Goal: Use online tool/utility: Utilize a website feature to perform a specific function

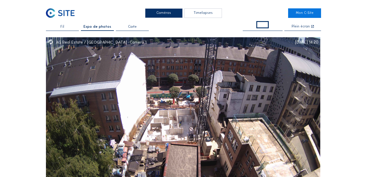
click at [206, 14] on div "Timelapses" at bounding box center [203, 13] width 38 height 10
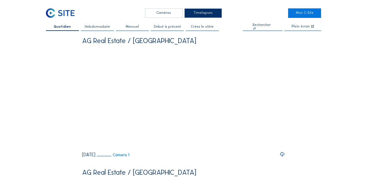
click at [284, 158] on icon at bounding box center [282, 154] width 5 height 6
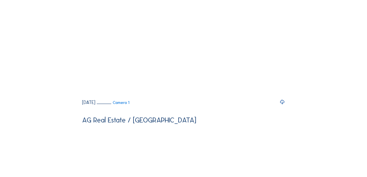
scroll to position [192, 0]
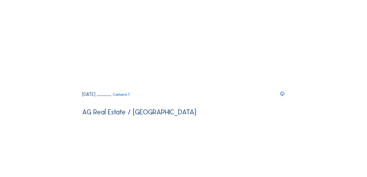
click at [285, 97] on icon at bounding box center [282, 94] width 5 height 6
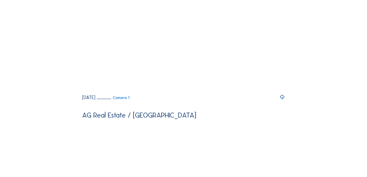
scroll to position [320, 0]
click at [284, 101] on icon at bounding box center [282, 98] width 5 height 6
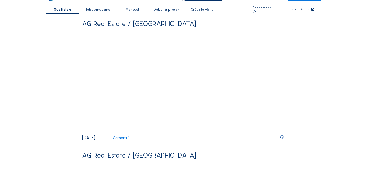
scroll to position [0, 0]
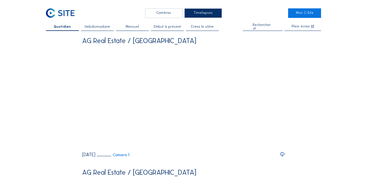
click at [199, 26] on span "Créez le vôtre" at bounding box center [202, 26] width 23 height 3
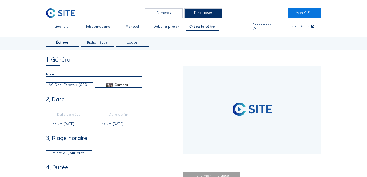
type input "[DATE] 12:20"
type input "[DATE] 14:25"
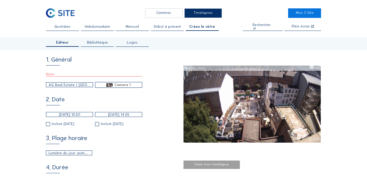
click at [71, 115] on input "[DATE] 12:20" at bounding box center [69, 114] width 47 height 5
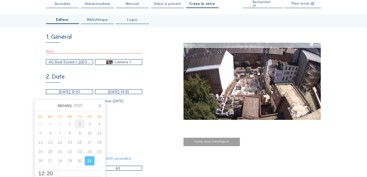
scroll to position [32, 0]
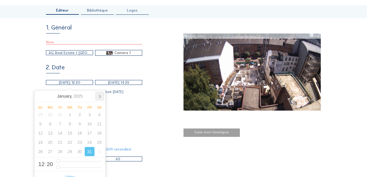
click at [99, 97] on icon at bounding box center [99, 96] width 9 height 9
click at [37, 96] on icon at bounding box center [40, 96] width 9 height 9
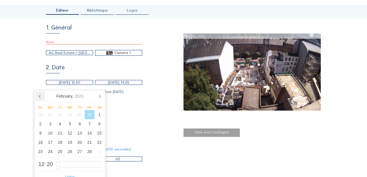
click at [37, 96] on icon at bounding box center [40, 96] width 9 height 9
click at [37, 96] on nav "[DATE]" at bounding box center [69, 96] width 71 height 12
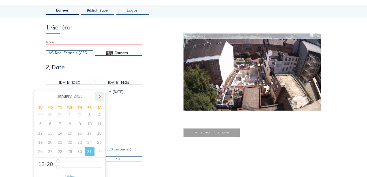
click at [100, 98] on icon at bounding box center [99, 96] width 9 height 9
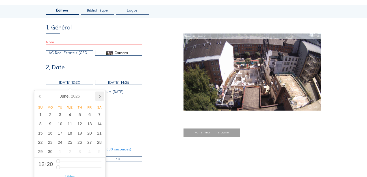
click at [100, 98] on icon at bounding box center [99, 96] width 9 height 9
click at [37, 97] on icon at bounding box center [40, 96] width 9 height 9
click at [76, 144] on div "24" at bounding box center [80, 142] width 10 height 9
type input "[DATE] 12:20"
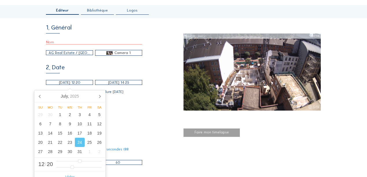
click at [125, 85] on input "[DATE] 14:25" at bounding box center [118, 82] width 47 height 5
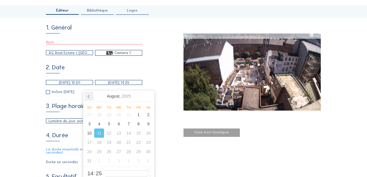
click at [89, 96] on icon at bounding box center [88, 96] width 9 height 9
click at [137, 143] on div "25" at bounding box center [139, 142] width 10 height 9
type input "[DATE] 14:25"
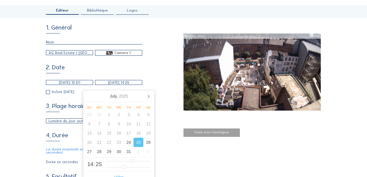
type input "8"
click at [154, 66] on div "2. Date [DATE] 12:20 [DATE] 14:25 Inclure [DATE] Inclure [DATE]" at bounding box center [115, 79] width 138 height 30
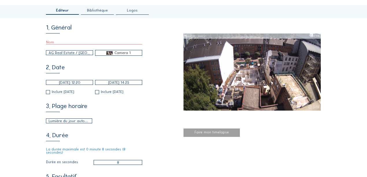
click at [84, 82] on input "[DATE] 12:20" at bounding box center [69, 82] width 47 height 5
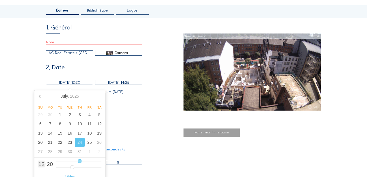
type input "[DATE] 08:20"
type input "8"
type input "[DATE] 02:20"
type input "2"
type input "[DATE] 00:20"
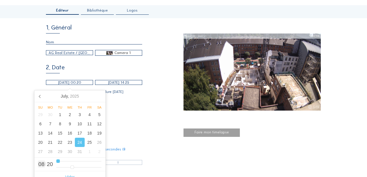
drag, startPoint x: 79, startPoint y: 162, endPoint x: 36, endPoint y: 160, distance: 43.4
type input "0"
click at [56, 160] on input "range" at bounding box center [78, 161] width 45 height 5
type input "[DATE] 00:18"
type input "18"
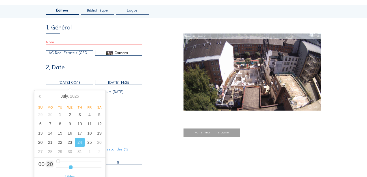
type input "[DATE] 00:16"
type input "16"
type input "[DATE] 00:11"
type input "11"
type input "[DATE] 00:03"
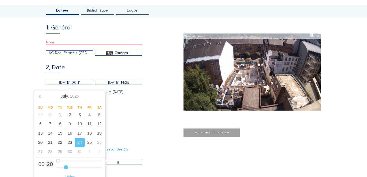
type input "3"
type input "[DATE] 00:00"
drag, startPoint x: 71, startPoint y: 168, endPoint x: 48, endPoint y: 167, distance: 22.3
type input "0"
click at [56, 167] on input "range" at bounding box center [78, 167] width 45 height 5
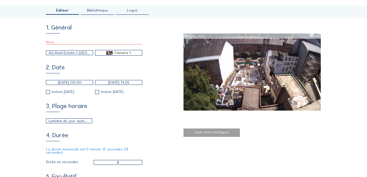
click at [131, 118] on div "3. Plage horaire Lumière du jour automatique 06:00 Depuis 18:00 Jusqu'à" at bounding box center [115, 113] width 138 height 20
click at [134, 85] on input "[DATE] 14:25" at bounding box center [118, 82] width 47 height 5
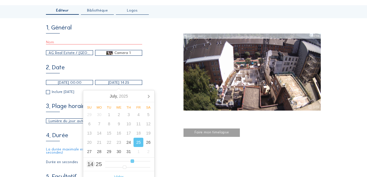
type input "[DATE] 15:25"
type input "15"
type input "[DATE] 16:25"
type input "16"
type input "[DATE] 17:25"
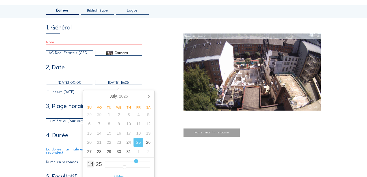
type input "17"
type input "[DATE] 19:25"
type input "19"
type input "[DATE] 20:25"
type input "20"
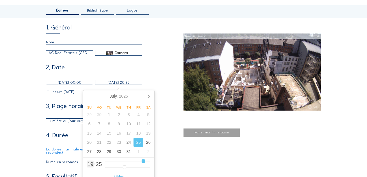
type input "[DATE] 21:25"
type input "21"
type input "[DATE] 22:25"
drag, startPoint x: 142, startPoint y: 160, endPoint x: 148, endPoint y: 160, distance: 5.8
type input "22"
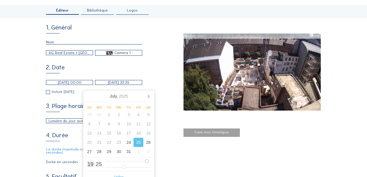
click at [147, 160] on input "range" at bounding box center [127, 161] width 45 height 5
type input "[DATE] 22:27"
type input "27"
type input "[DATE] 22:31"
type input "31"
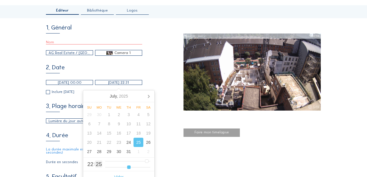
type input "[DATE] 22:35"
type input "35"
type input "[DATE] 22:40"
type input "40"
type input "[DATE] 22:43"
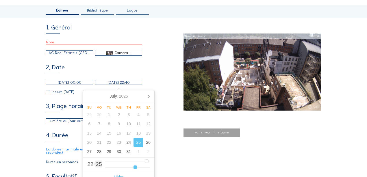
type input "43"
type input "[DATE] 22:45"
type input "45"
type input "[DATE] 22:47"
type input "47"
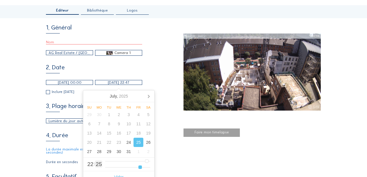
type input "[DATE] 22:49"
type input "49"
type input "[DATE] 22:50"
type input "50"
type input "[DATE] 22:52"
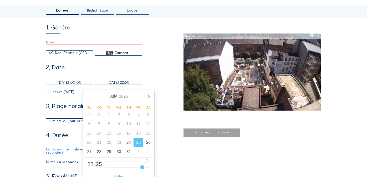
type input "52"
type input "[DATE] 22:54"
type input "54"
type input "[DATE] 22:55"
type input "55"
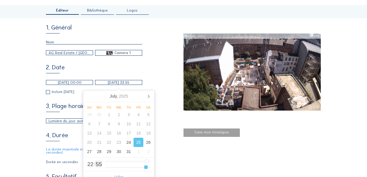
type input "[DATE] 22:57"
type input "57"
type input "[DATE] 22:59"
drag, startPoint x: 125, startPoint y: 167, endPoint x: 155, endPoint y: 162, distance: 29.8
type input "59"
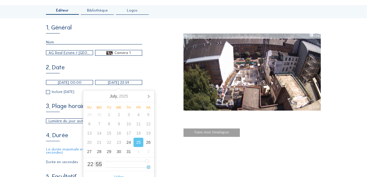
click at [150, 165] on input "range" at bounding box center [127, 167] width 45 height 5
type input "[DATE] 23:59"
drag, startPoint x: 149, startPoint y: 161, endPoint x: 153, endPoint y: 164, distance: 5.2
type input "23"
click at [150, 161] on input "range" at bounding box center [127, 161] width 45 height 5
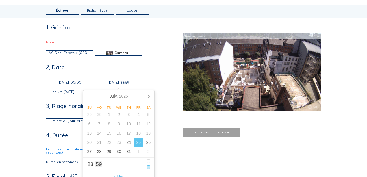
drag, startPoint x: 149, startPoint y: 168, endPoint x: 155, endPoint y: 161, distance: 8.8
click at [150, 168] on input "range" at bounding box center [127, 167] width 45 height 5
click at [168, 109] on div "3. Plage horaire Lumière du jour automatique 06:00 Depuis 18:00 Jusqu'à" at bounding box center [115, 113] width 138 height 20
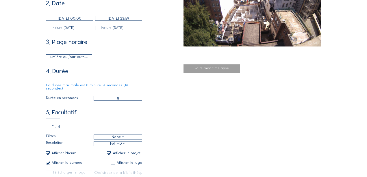
scroll to position [128, 0]
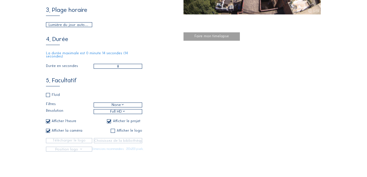
click at [120, 105] on div "None" at bounding box center [118, 105] width 13 height 6
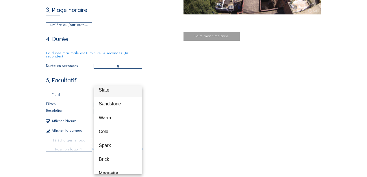
scroll to position [28, 0]
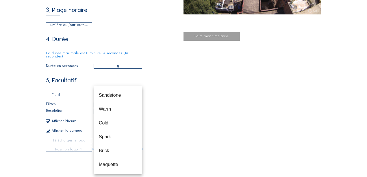
click at [162, 119] on div "5. Facultatif Fluid Filtres None Résolution Full HD Afficher l'heure Afficher l…" at bounding box center [115, 114] width 138 height 74
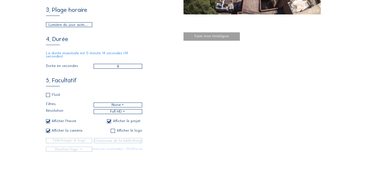
scroll to position [0, 0]
click at [129, 112] on div "Full HD" at bounding box center [118, 112] width 48 height 4
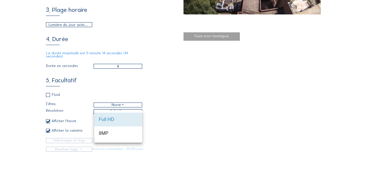
click at [168, 109] on div "5. Facultatif Fluid Filtres None Résolution Full HD Afficher l'heure Afficher l…" at bounding box center [115, 114] width 138 height 74
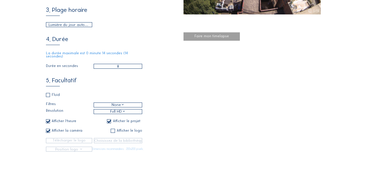
scroll to position [160, 0]
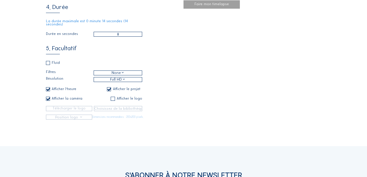
click at [206, 91] on div "1. Général AG Real Estate / [GEOGRAPHIC_DATA] MDE Camera 1 2. Date [DATE] 00:00…" at bounding box center [183, 7] width 275 height 223
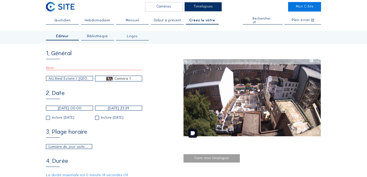
scroll to position [0, 0]
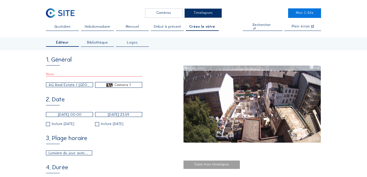
click at [71, 75] on input "text" at bounding box center [94, 74] width 96 height 5
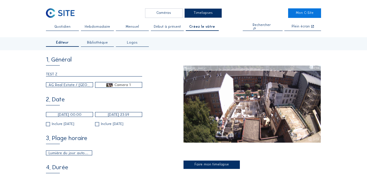
type input "TEST Z"
click at [77, 86] on div "AG Real Estate / [GEOGRAPHIC_DATA]" at bounding box center [70, 85] width 42 height 6
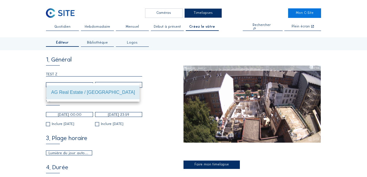
click at [156, 94] on div "1. Général TEST Z AG Real Estate / [GEOGRAPHIC_DATA] MDE Camera 1 2. Date [DATE…" at bounding box center [115, 168] width 138 height 223
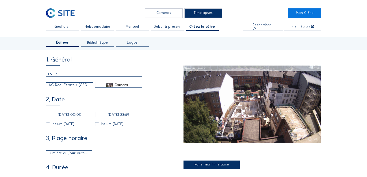
click at [106, 43] on span "Bibliothèque" at bounding box center [97, 42] width 21 height 3
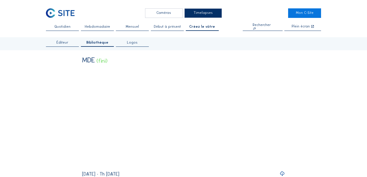
click at [134, 43] on span "Logos" at bounding box center [132, 42] width 11 height 3
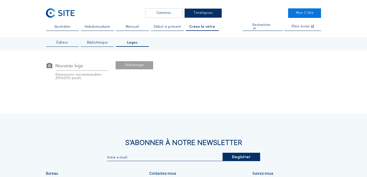
click at [108, 41] on div "Bibliothèque" at bounding box center [97, 44] width 33 height 6
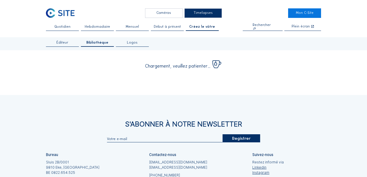
click at [64, 42] on span "Éditeur" at bounding box center [62, 42] width 12 height 3
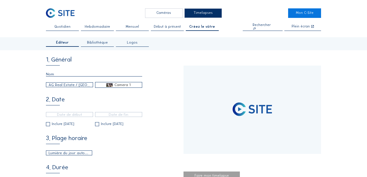
click at [102, 42] on span "Bibliothèque" at bounding box center [97, 42] width 21 height 3
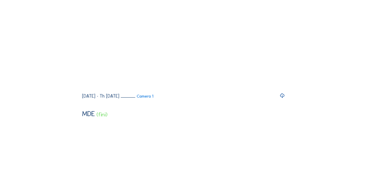
scroll to position [69, 0]
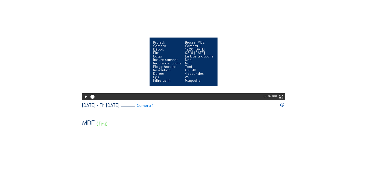
click at [85, 100] on icon at bounding box center [85, 97] width 5 height 6
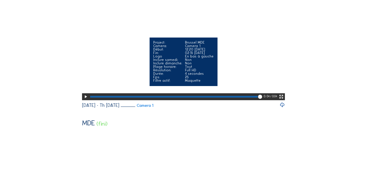
scroll to position [0, 0]
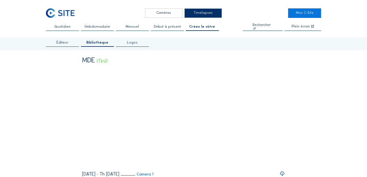
click at [68, 41] on span "Éditeur" at bounding box center [62, 42] width 12 height 3
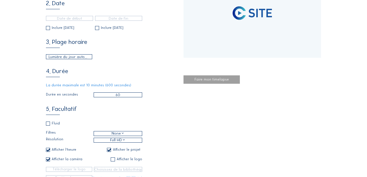
scroll to position [64, 0]
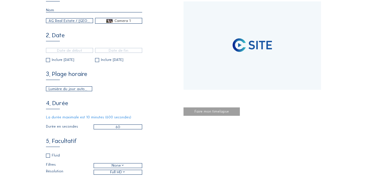
type input "[DATE] 12:20"
type input "[DATE] 14:25"
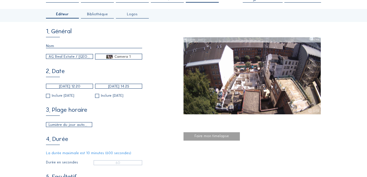
scroll to position [0, 0]
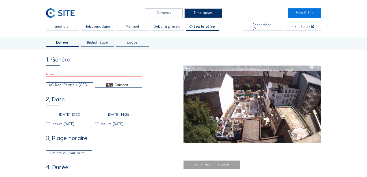
click at [57, 74] on input "text" at bounding box center [94, 74] width 96 height 5
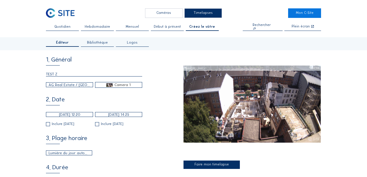
type input "TEST Z"
click at [75, 114] on input "[DATE] 12:20" at bounding box center [69, 114] width 47 height 5
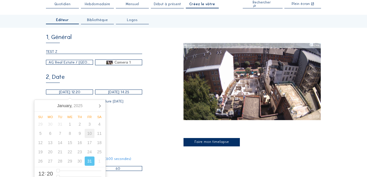
scroll to position [32, 0]
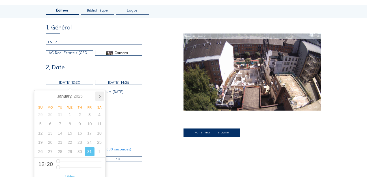
click at [98, 97] on icon at bounding box center [99, 96] width 9 height 9
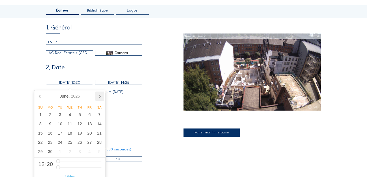
click at [98, 97] on icon at bounding box center [99, 96] width 9 height 9
click at [79, 142] on div "24" at bounding box center [80, 142] width 10 height 9
type input "[DATE] 03:20"
type input "3"
type input "[DATE] 02:20"
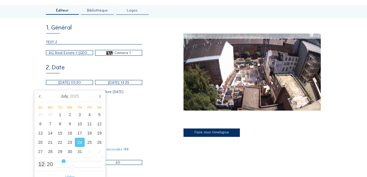
type input "2"
type input "[DATE] 00:20"
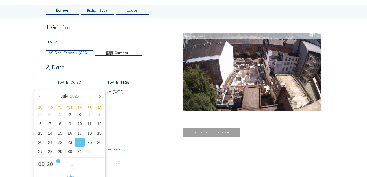
drag, startPoint x: 62, startPoint y: 162, endPoint x: 52, endPoint y: 162, distance: 10.1
type input "0"
click at [56, 162] on input "range" at bounding box center [78, 161] width 45 height 5
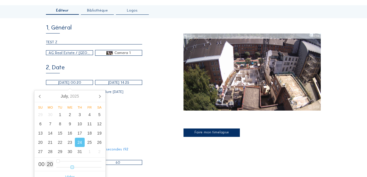
type input "[DATE] 00:17"
type input "17"
type input "[DATE] 00:16"
type input "16"
type input "[DATE] 00:15"
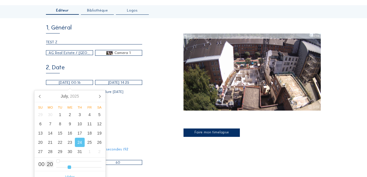
type input "15"
type input "[DATE] 00:14"
type input "14"
type input "[DATE] 00:12"
type input "12"
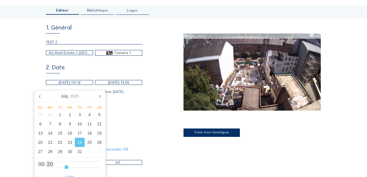
type input "[DATE] 00:10"
type input "10"
type input "[DATE] 00:08"
type input "8"
type input "[DATE] 00:07"
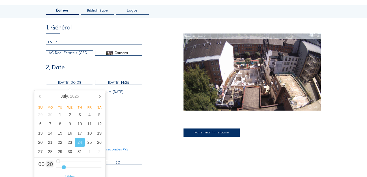
type input "7"
type input "[DATE] 00:06"
type input "6"
type input "[DATE] 00:05"
type input "5"
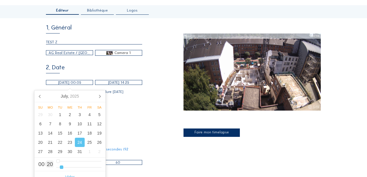
type input "[DATE] 00:03"
type input "3"
type input "[DATE] 00:02"
type input "2"
type input "[DATE] 00:00"
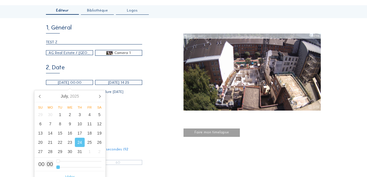
drag, startPoint x: 70, startPoint y: 167, endPoint x: 55, endPoint y: 167, distance: 14.7
type input "0"
click at [56, 167] on input "range" at bounding box center [78, 167] width 45 height 5
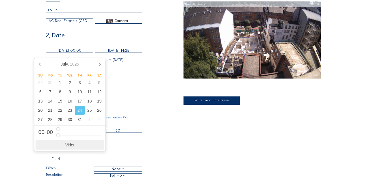
click at [71, 147] on span "Vider" at bounding box center [70, 144] width 69 height 9
click at [116, 52] on input "[DATE] 14:25" at bounding box center [118, 50] width 47 height 5
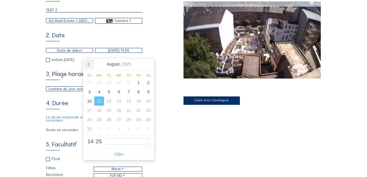
click at [90, 66] on icon at bounding box center [88, 64] width 9 height 9
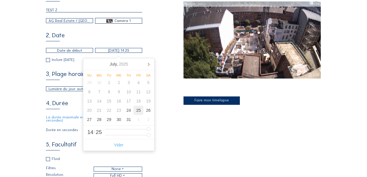
click at [135, 110] on div "25" at bounding box center [139, 110] width 10 height 9
type input "[DATE] 15:25"
type input "15"
type input "[DATE] 16:25"
type input "16"
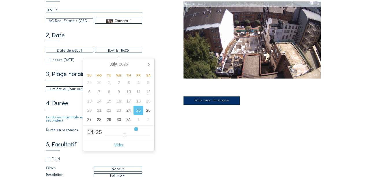
type input "[DATE] 17:25"
type input "17"
type input "[DATE] 18:25"
type input "18"
type input "[DATE] 19:25"
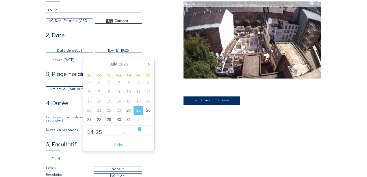
type input "19"
type input "[DATE] 20:25"
type input "20"
type input "[DATE] 21:25"
type input "21"
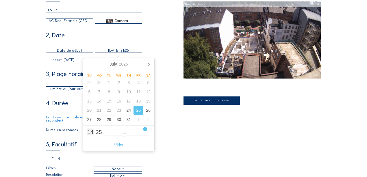
type input "[DATE] 22:25"
type input "22"
type input "[DATE] 23:25"
drag, startPoint x: 134, startPoint y: 129, endPoint x: 154, endPoint y: 128, distance: 19.7
type input "23"
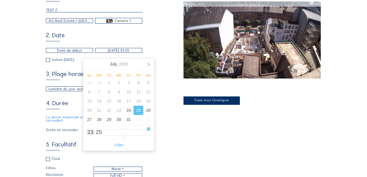
click at [150, 128] on input "range" at bounding box center [127, 129] width 45 height 5
type input "[DATE] 23:58"
type input "58"
type input "[DATE] 23:59"
drag, startPoint x: 148, startPoint y: 136, endPoint x: 156, endPoint y: 135, distance: 8.1
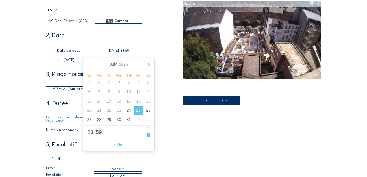
type input "59"
click at [150, 135] on input "range" at bounding box center [127, 135] width 45 height 5
click at [120, 143] on span "Vider" at bounding box center [118, 144] width 69 height 9
click at [169, 127] on div "4. Durée La durée maximale est 1 minute 32 secondes (92 secondes) Durée en seco…" at bounding box center [115, 116] width 138 height 33
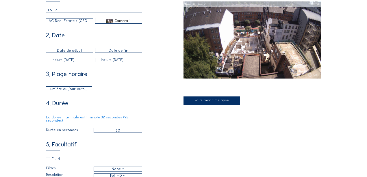
click at [73, 51] on input "text" at bounding box center [69, 50] width 47 height 5
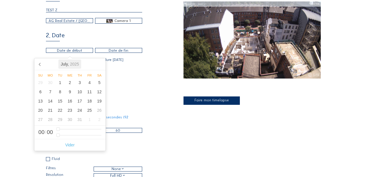
click at [65, 66] on div "[DATE]" at bounding box center [69, 64] width 23 height 9
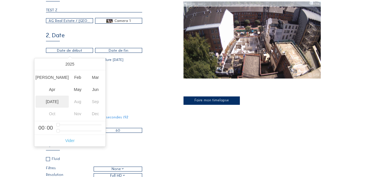
click at [53, 102] on div "[DATE]" at bounding box center [52, 102] width 33 height 12
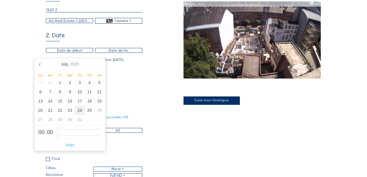
click at [81, 113] on div "24" at bounding box center [80, 110] width 10 height 9
type input "[DATE] 00:00"
click at [126, 102] on div "1. Général TEST Z AG Real Estate / [GEOGRAPHIC_DATA] MDE Camera 1 2. Date [DATE…" at bounding box center [115, 103] width 138 height 223
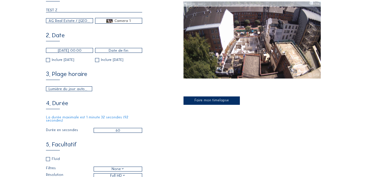
click at [123, 52] on input "text" at bounding box center [118, 50] width 47 height 5
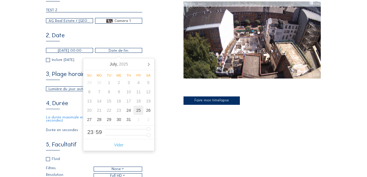
click at [135, 110] on div "25" at bounding box center [139, 110] width 10 height 9
type input "[DATE] 23:59"
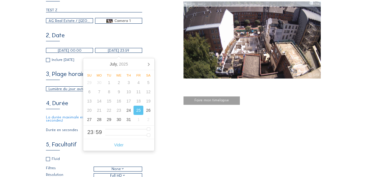
type input "14"
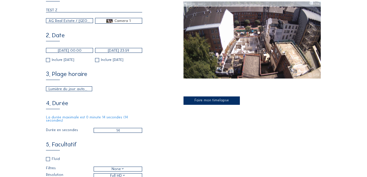
click at [169, 134] on div "1. Général TEST Z AG Real Estate / [GEOGRAPHIC_DATA] MDE Camera 1 2. Date [DATE…" at bounding box center [115, 103] width 138 height 223
click at [75, 91] on div "Lumière du jour automatique" at bounding box center [69, 89] width 41 height 6
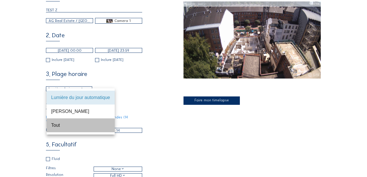
click at [66, 125] on div "Tout" at bounding box center [80, 125] width 59 height 5
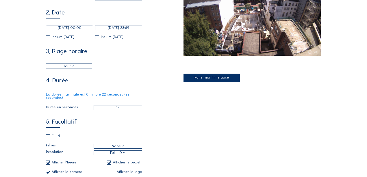
scroll to position [96, 0]
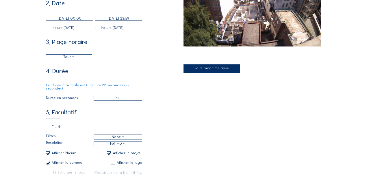
click at [79, 59] on div "Tout" at bounding box center [69, 57] width 46 height 4
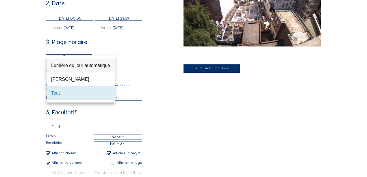
click at [72, 66] on div "Lumière du jour automatique" at bounding box center [80, 65] width 59 height 5
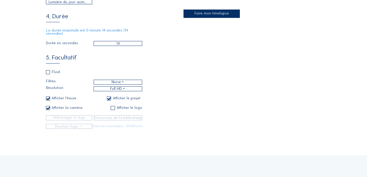
scroll to position [160, 0]
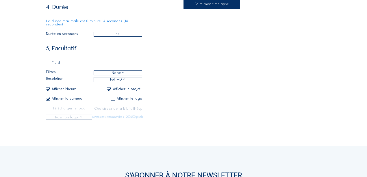
click at [48, 62] on input "checkbox" at bounding box center [48, 63] width 4 height 4
checkbox input "true"
checkbox input "false"
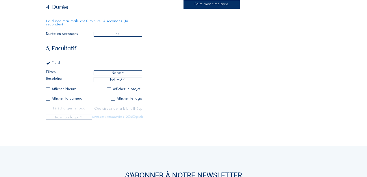
click at [48, 62] on input "checkbox" at bounding box center [48, 63] width 4 height 4
checkbox input "false"
checkbox input "true"
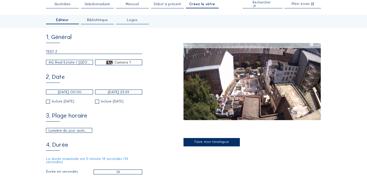
scroll to position [32, 0]
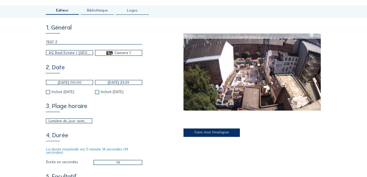
click at [217, 132] on div "Faire mon timelapse" at bounding box center [212, 133] width 56 height 8
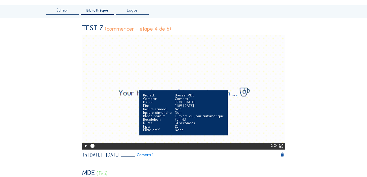
click at [86, 147] on icon at bounding box center [85, 146] width 5 height 6
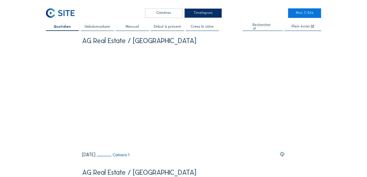
click at [196, 26] on span "Créez le vôtre" at bounding box center [202, 26] width 23 height 3
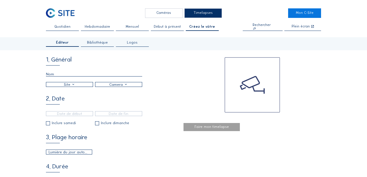
click at [106, 44] on span "Bibliothèque" at bounding box center [97, 42] width 21 height 3
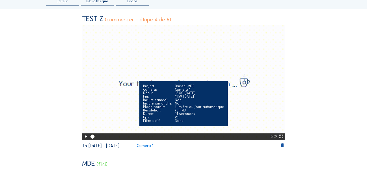
scroll to position [32, 0]
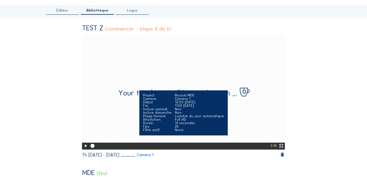
click at [84, 146] on icon at bounding box center [85, 146] width 5 height 6
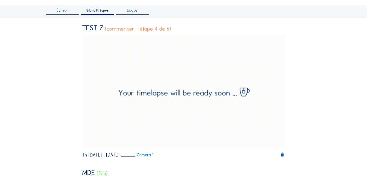
click at [156, 30] on div "(commencer - étape 4 de 6)" at bounding box center [138, 28] width 66 height 5
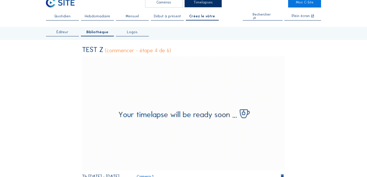
scroll to position [0, 0]
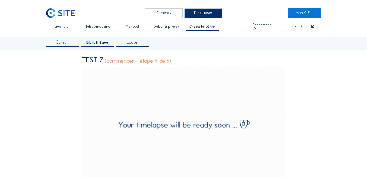
click at [168, 27] on span "Début à présent" at bounding box center [167, 26] width 27 height 3
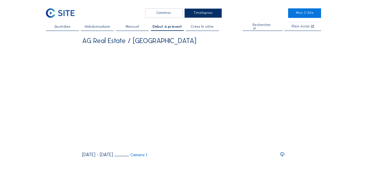
click at [283, 158] on icon at bounding box center [282, 154] width 5 height 6
